Goal: Task Accomplishment & Management: Manage account settings

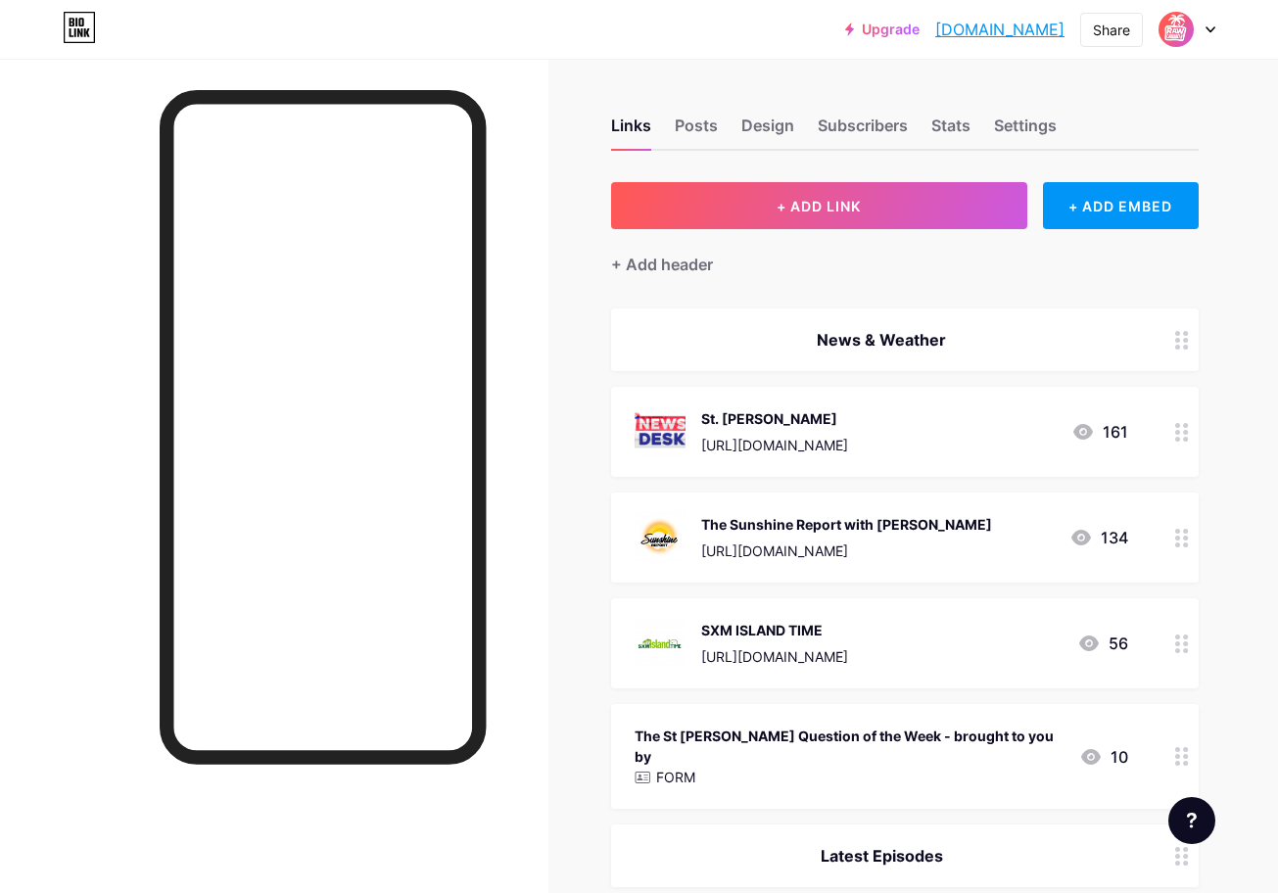
click at [1180, 535] on icon at bounding box center [1182, 538] width 14 height 19
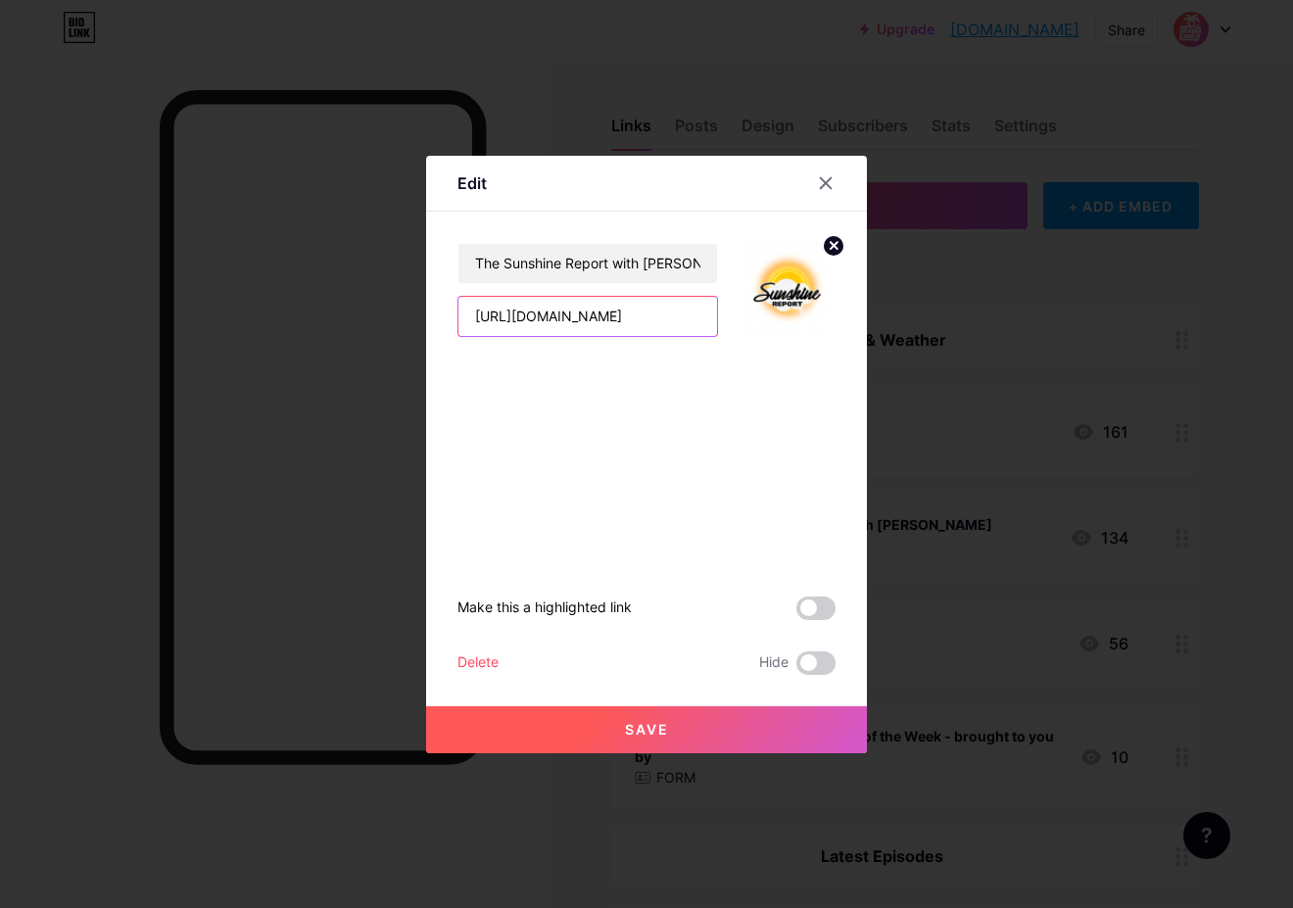
drag, startPoint x: 696, startPoint y: 322, endPoint x: 377, endPoint y: 321, distance: 319.2
click at [377, 321] on div "Edit The Sunshine Report with [PERSON_NAME] [URL][DOMAIN_NAME] Make this a high…" at bounding box center [646, 454] width 1293 height 908
paste input "WO4yW6njOsQ"
type input "[URL][DOMAIN_NAME]"
click at [740, 737] on button "Save" at bounding box center [646, 729] width 441 height 47
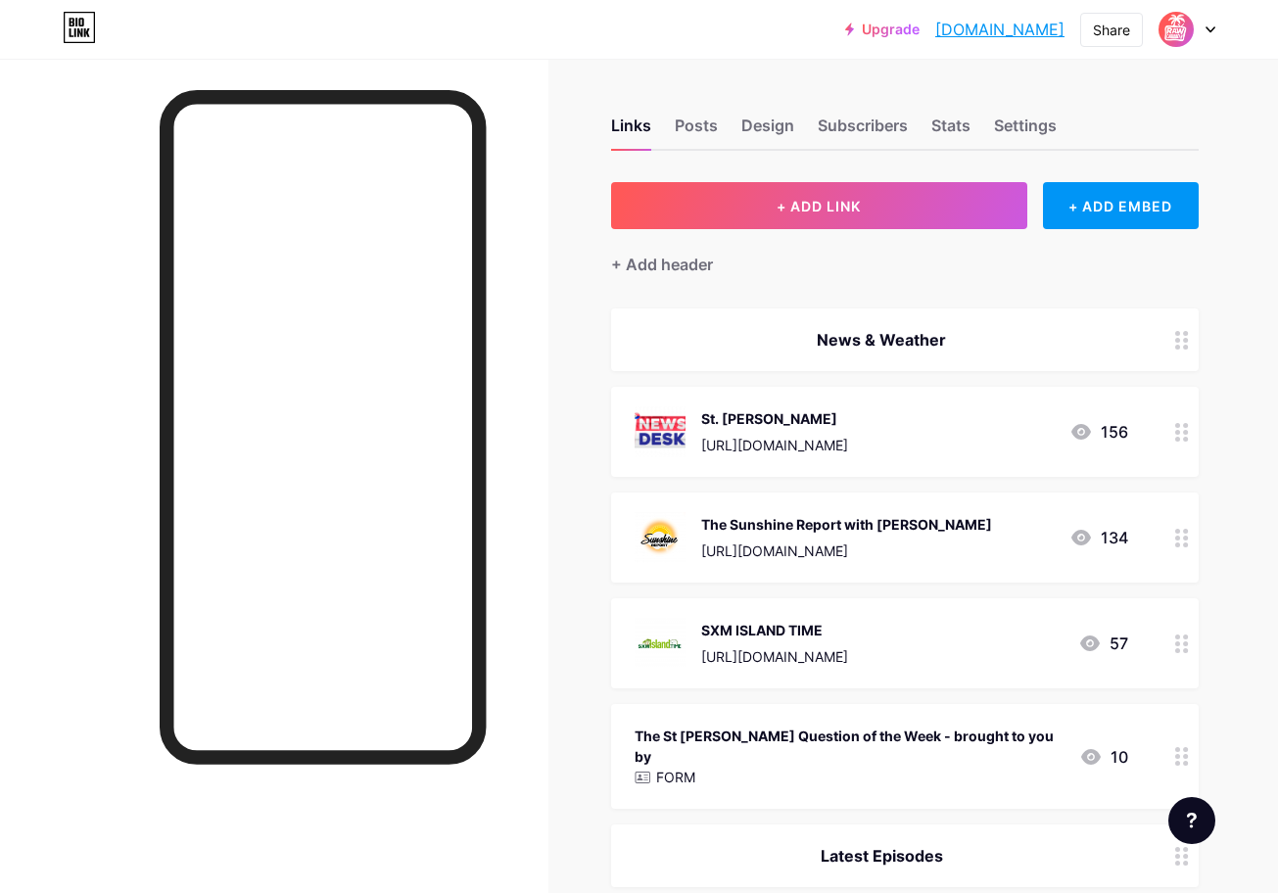
click at [1185, 442] on div at bounding box center [1181, 432] width 33 height 90
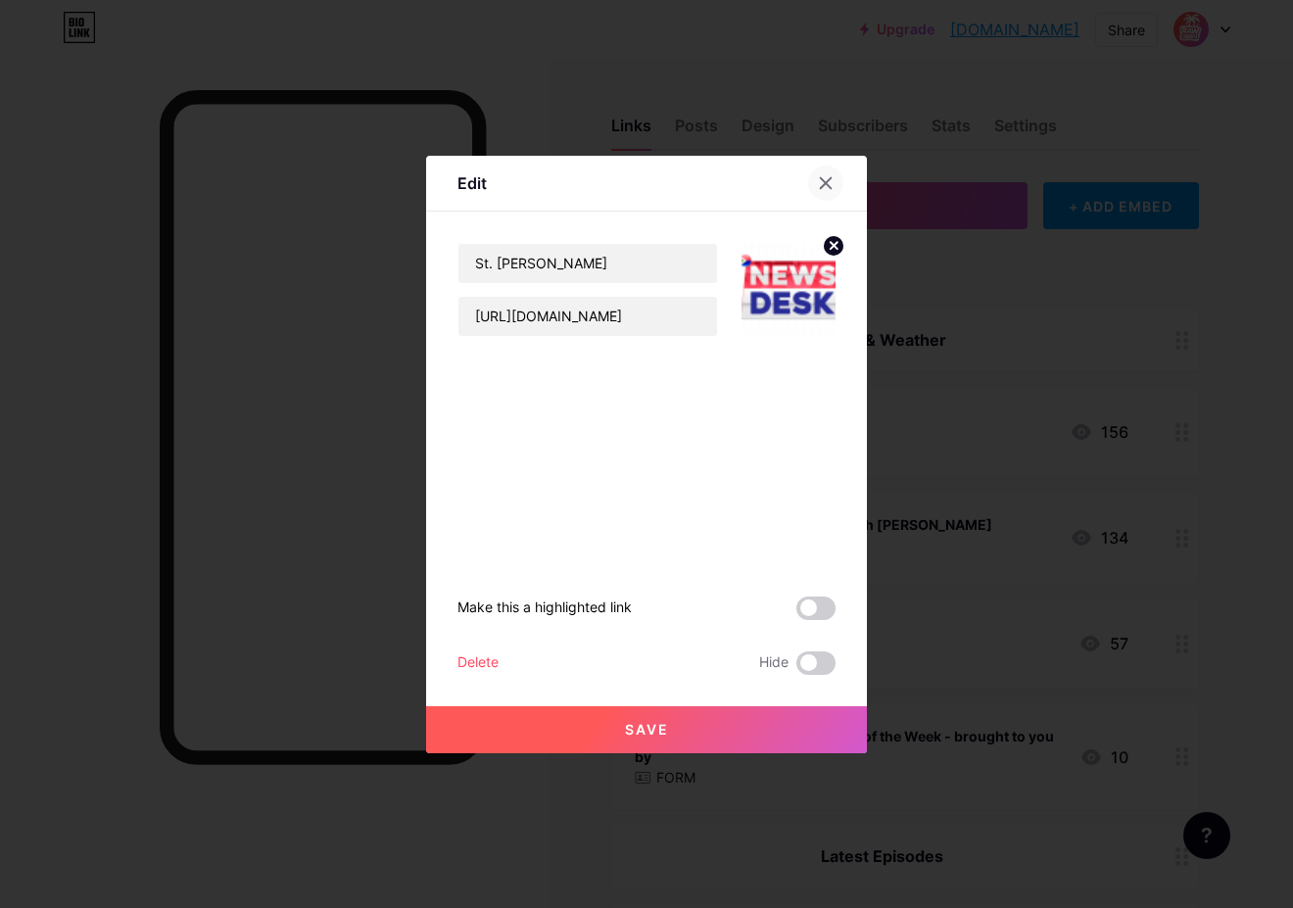
click at [823, 181] on icon at bounding box center [826, 183] width 16 height 16
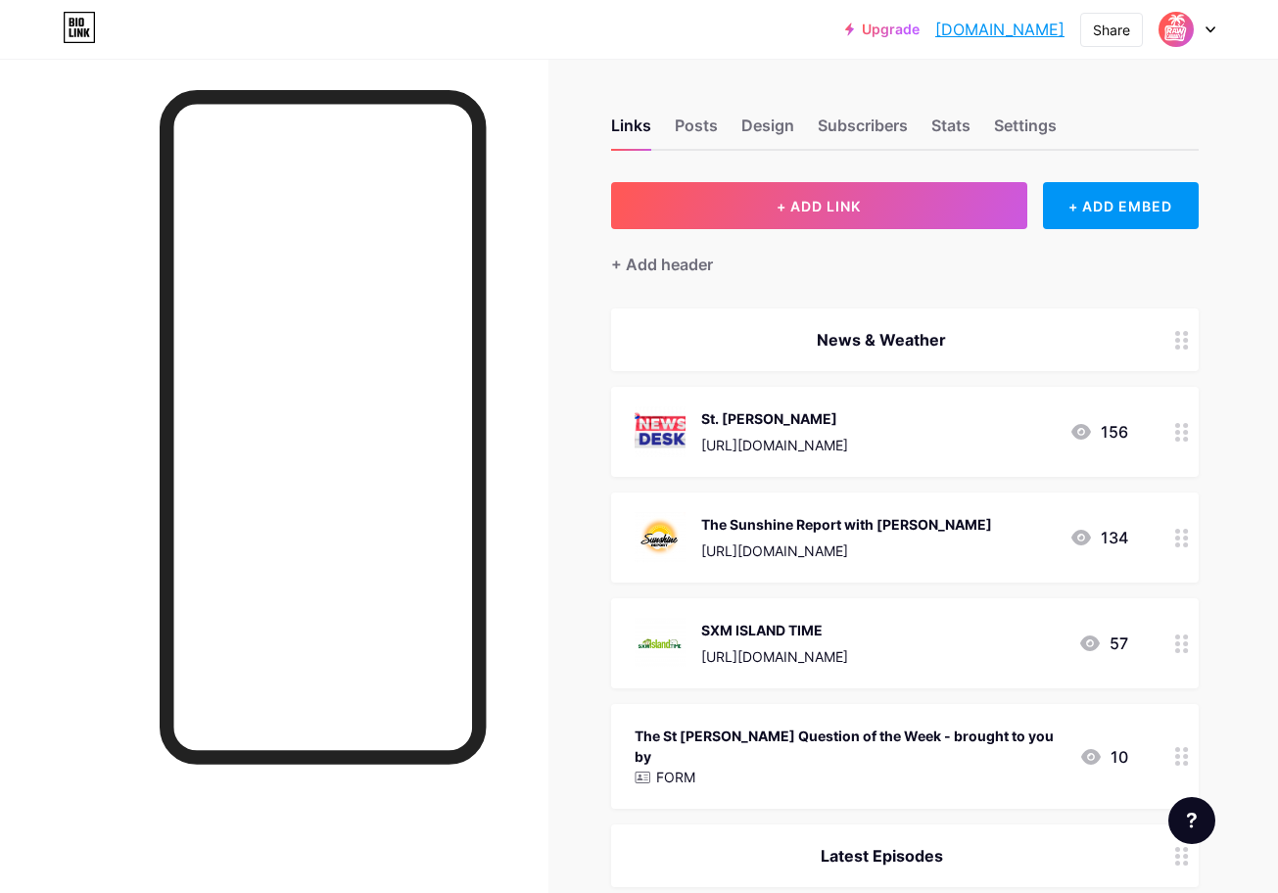
click at [1187, 430] on circle at bounding box center [1185, 432] width 5 height 5
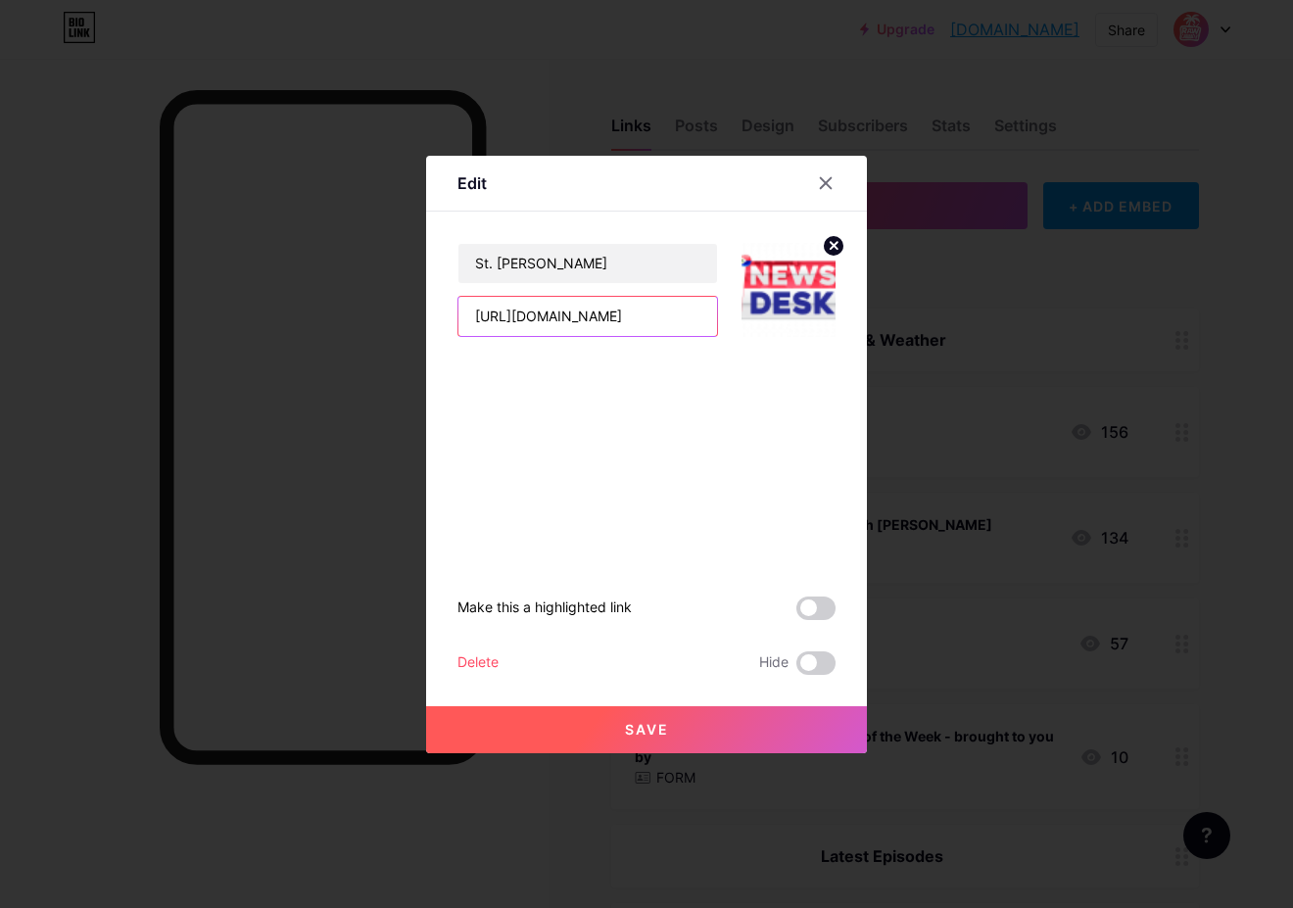
drag, startPoint x: 684, startPoint y: 314, endPoint x: 361, endPoint y: 321, distance: 323.2
click at [361, 321] on div "Edit St. [PERSON_NAME] [URL][DOMAIN_NAME] Make this a highlighted link Delete H…" at bounding box center [646, 454] width 1293 height 908
paste input "KCNa0wRc77s"
type input "[URL][DOMAIN_NAME]"
click at [699, 742] on button "Save" at bounding box center [646, 729] width 441 height 47
